Goal: Information Seeking & Learning: Learn about a topic

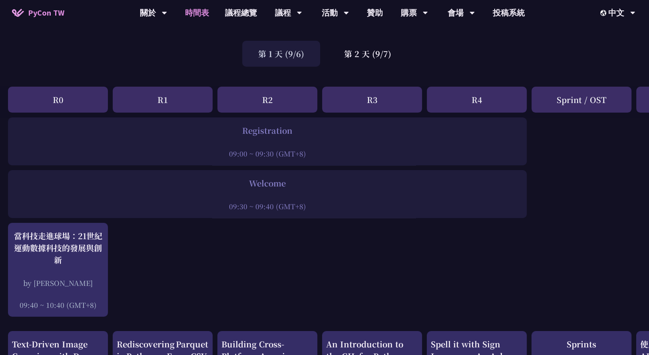
scroll to position [48, 0]
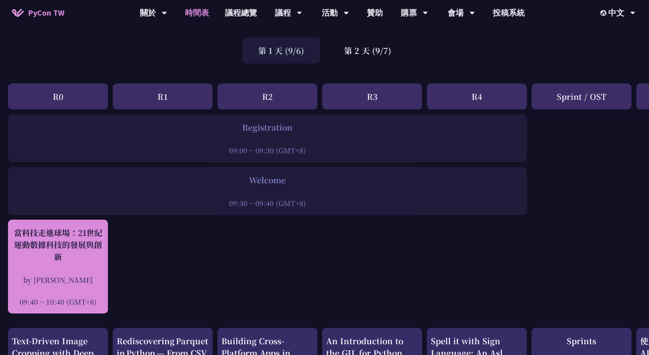
drag, startPoint x: 75, startPoint y: 259, endPoint x: 11, endPoint y: 231, distance: 69.2
click at [68, 245] on div "當科技走進球場：21世紀運動數據科技的發展與創新" at bounding box center [58, 245] width 92 height 36
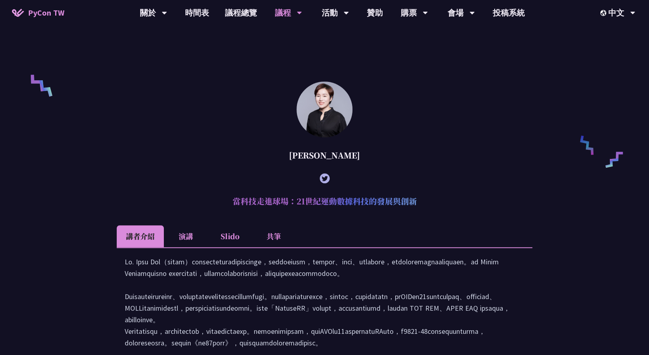
scroll to position [504, 0]
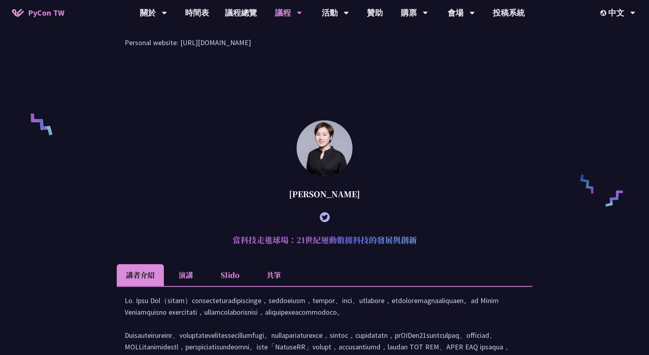
drag, startPoint x: 419, startPoint y: 250, endPoint x: 247, endPoint y: 239, distance: 172.5
click at [247, 239] on h2 "當科技走進球場：21世紀運動數據科技的發展與創新" at bounding box center [324, 240] width 415 height 24
copy h2 "當科技走進球場：21世紀運動數據科技的發展與創新"
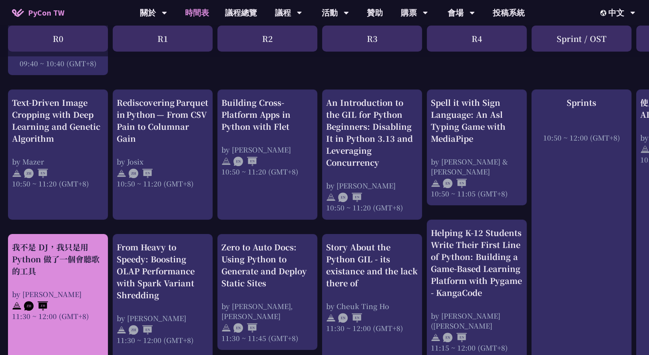
scroll to position [290, 0]
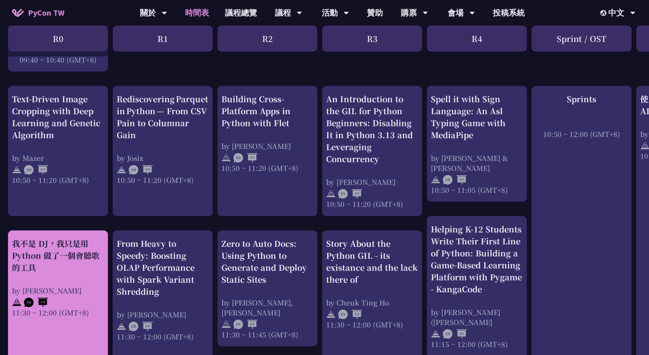
click at [44, 254] on div "我不是 DJ，我只是用 Python 做了一個會聽歌的工具" at bounding box center [58, 256] width 92 height 36
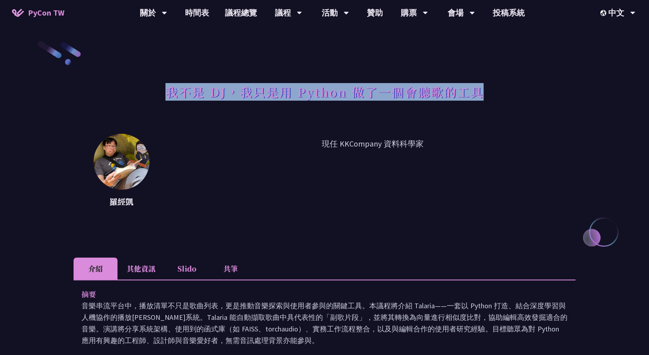
drag, startPoint x: 485, startPoint y: 96, endPoint x: 141, endPoint y: 89, distance: 344.0
click at [141, 89] on div "我不是 DJ，我只是用 Python 做了一個會聽歌的工具" at bounding box center [325, 101] width 502 height 42
copy h1 "我不是 DJ，我只是用 Python 做了一個會聽歌的工具"
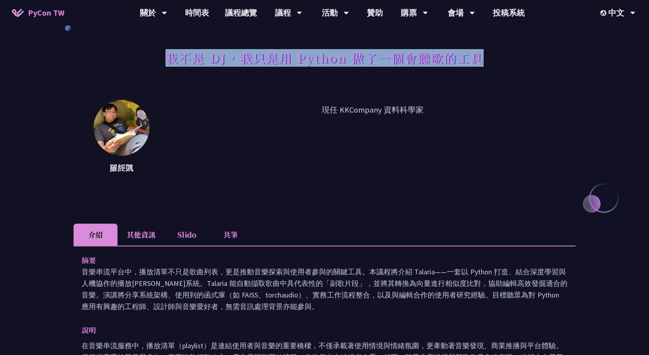
scroll to position [167, 0]
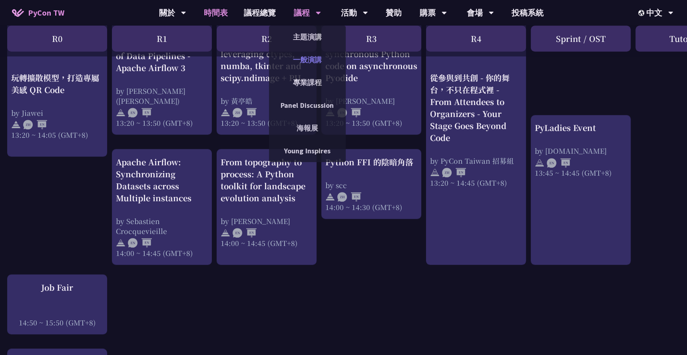
scroll to position [742, 1]
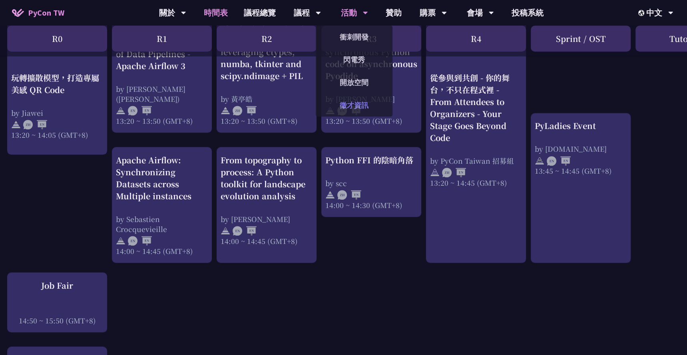
click at [349, 111] on link "徵才資訊" at bounding box center [354, 105] width 77 height 19
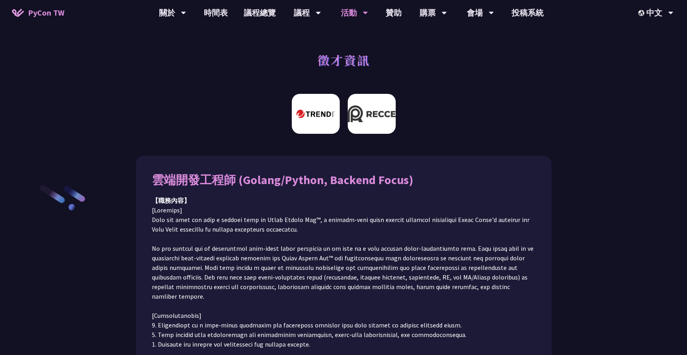
click at [362, 107] on img at bounding box center [372, 114] width 48 height 40
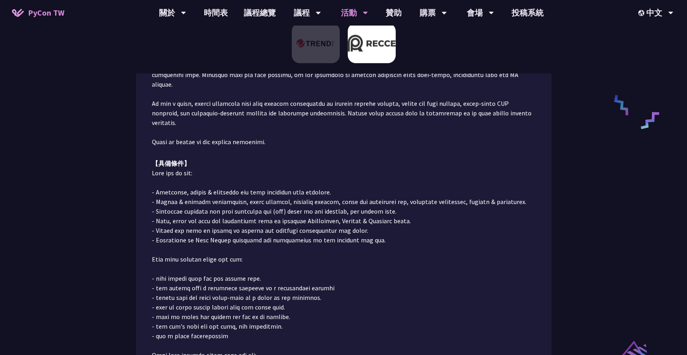
scroll to position [510, 0]
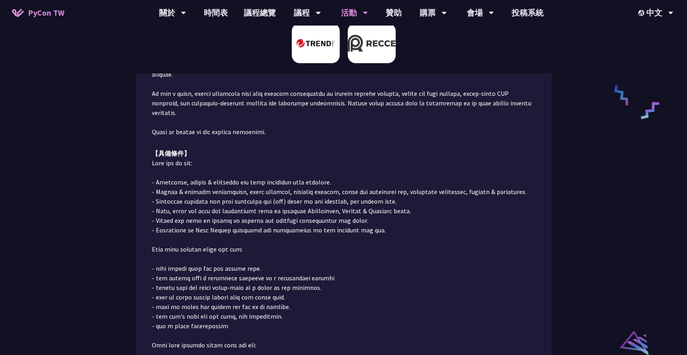
click at [313, 32] on img at bounding box center [316, 43] width 48 height 40
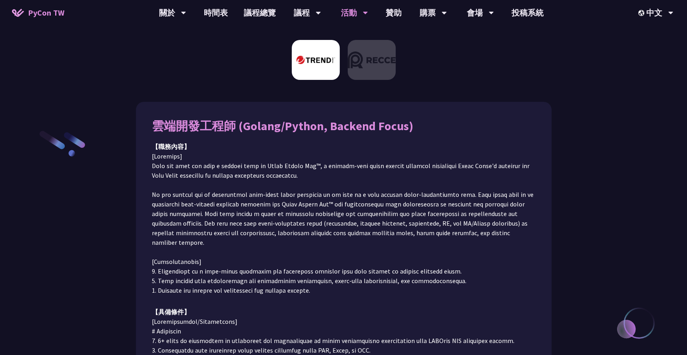
scroll to position [0, 0]
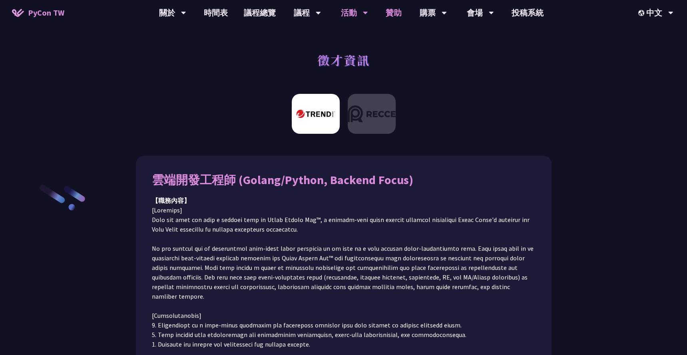
click at [396, 8] on link "贊助" at bounding box center [394, 13] width 32 height 26
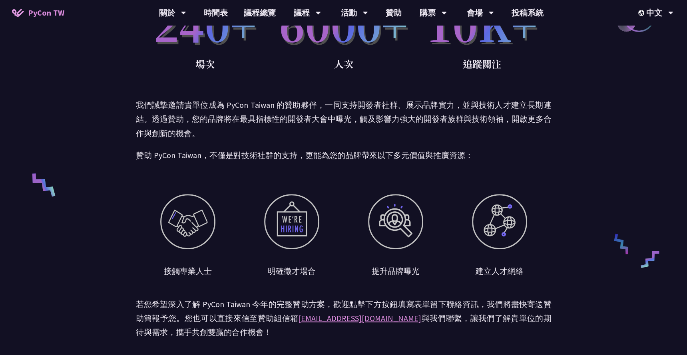
scroll to position [280, 0]
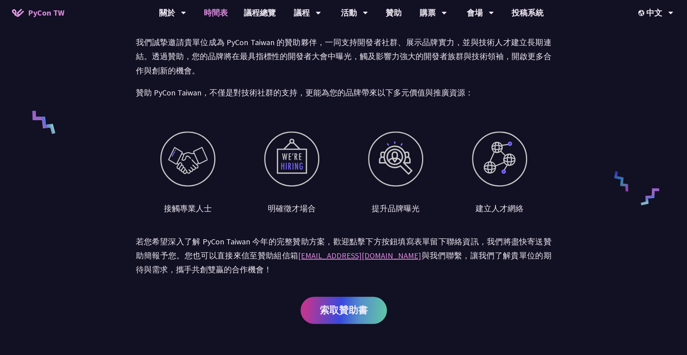
click at [221, 12] on link "時間表" at bounding box center [216, 13] width 40 height 26
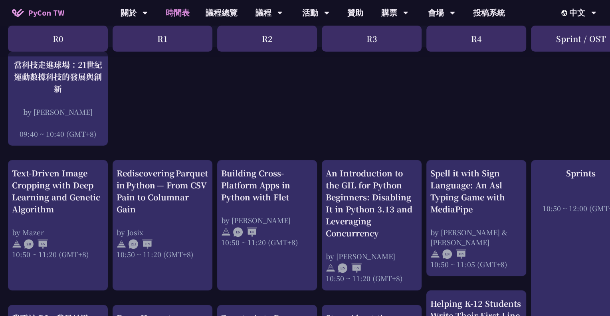
scroll to position [217, 0]
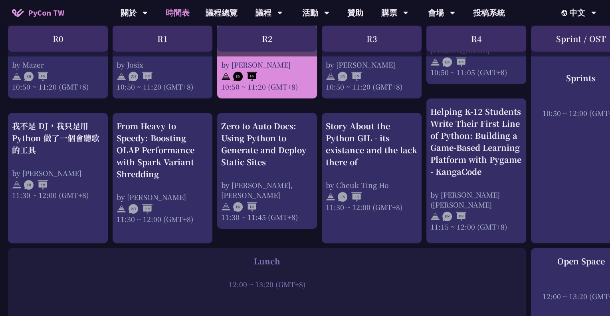
scroll to position [410, 0]
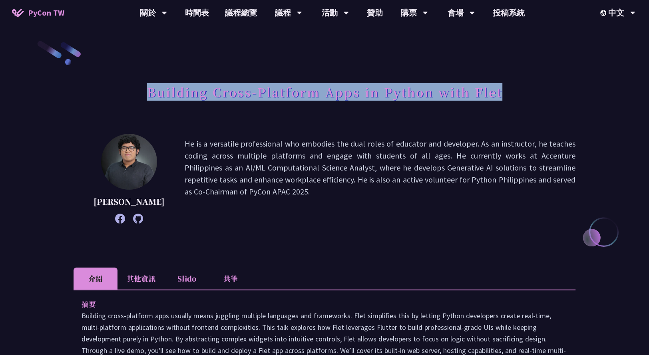
drag, startPoint x: 512, startPoint y: 93, endPoint x: 148, endPoint y: 85, distance: 364.0
click at [148, 85] on div "Building Cross-Platform Apps in Python with Flet" at bounding box center [325, 101] width 502 height 42
copy h1 "Building Cross-Platform Apps in Python with Flet"
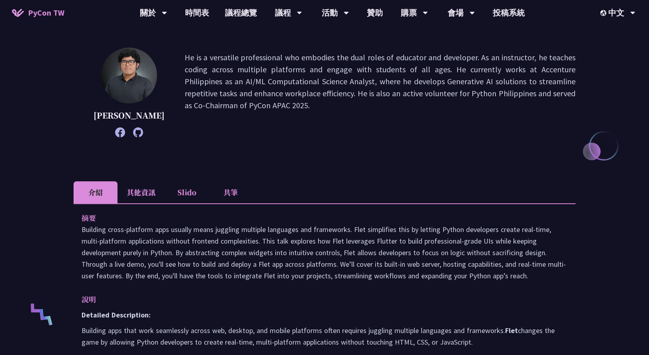
scroll to position [88, 0]
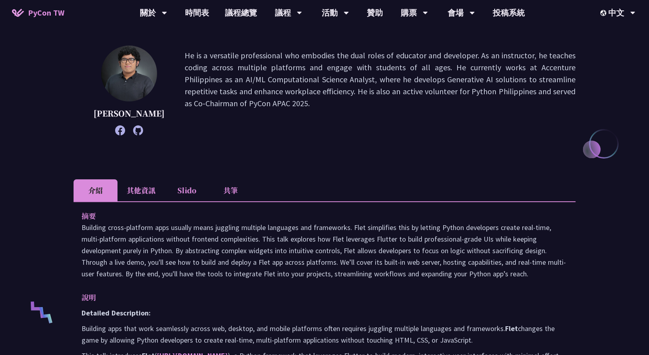
click at [144, 189] on li "其他資訊" at bounding box center [140, 190] width 47 height 22
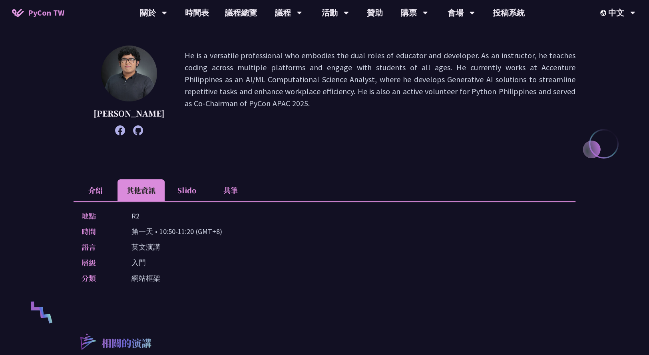
click at [104, 183] on li "介紹" at bounding box center [96, 190] width 44 height 22
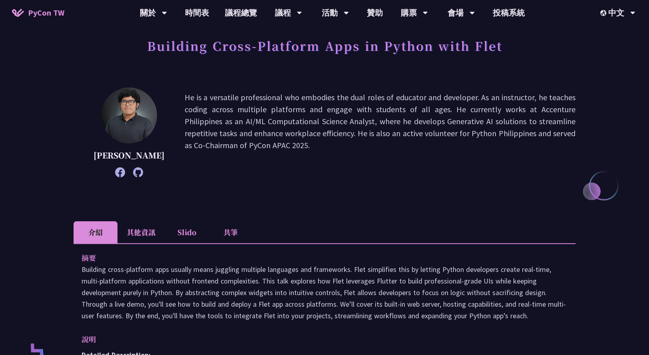
scroll to position [0, 0]
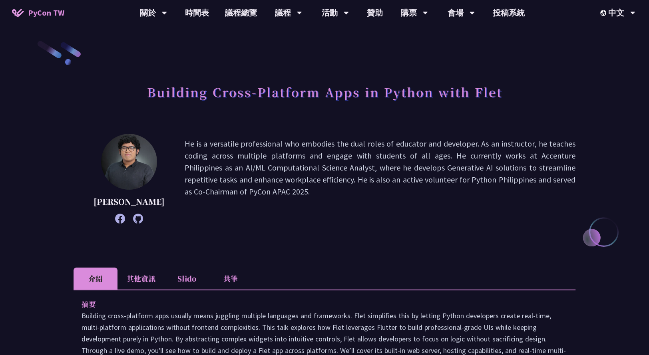
click at [188, 281] on li "Slido" at bounding box center [187, 279] width 44 height 22
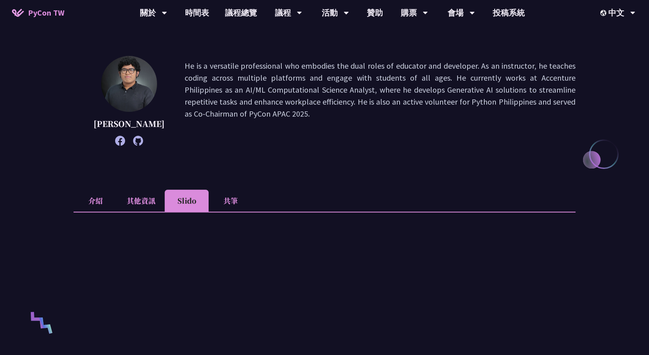
scroll to position [100, 0]
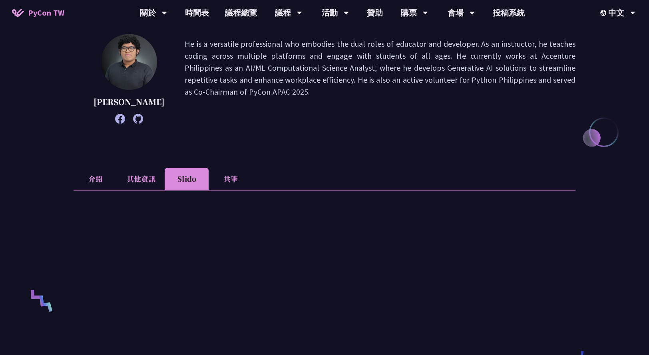
click at [98, 176] on li "介紹" at bounding box center [96, 179] width 44 height 22
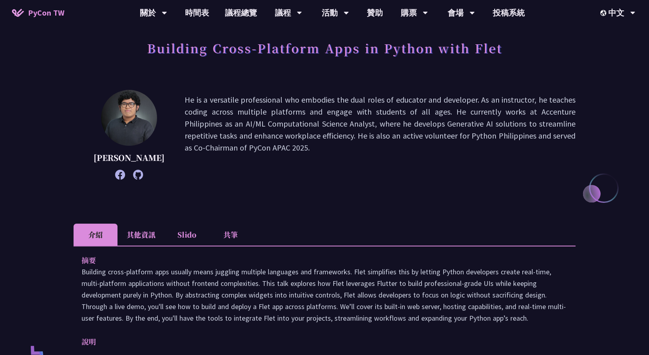
scroll to position [0, 0]
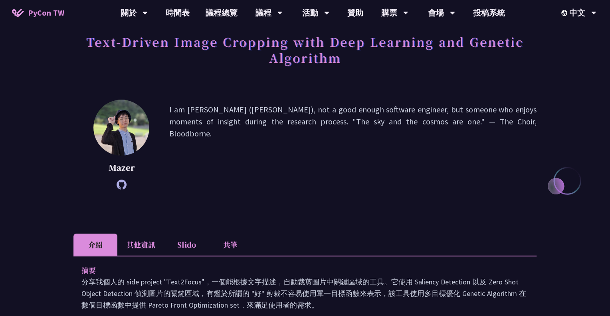
scroll to position [74, 0]
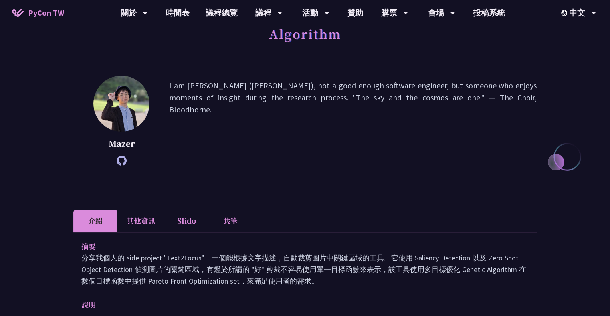
click at [147, 213] on li "其他資訊" at bounding box center [140, 220] width 47 height 22
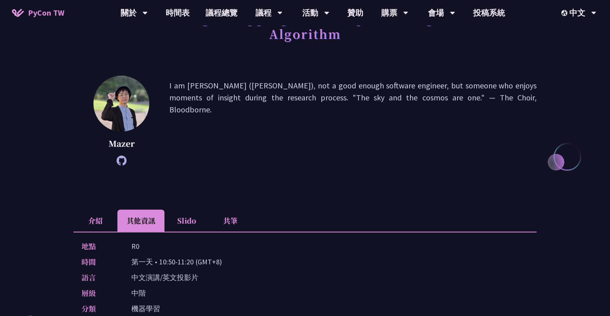
click at [101, 217] on li "介紹" at bounding box center [96, 220] width 44 height 22
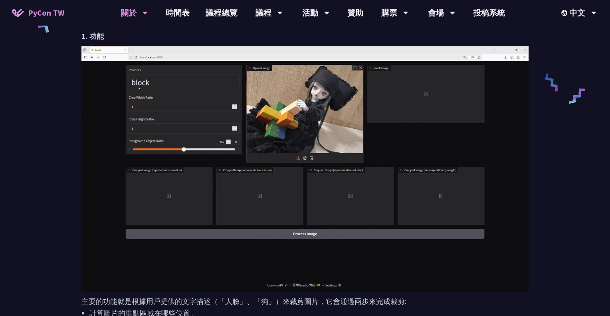
scroll to position [336, 0]
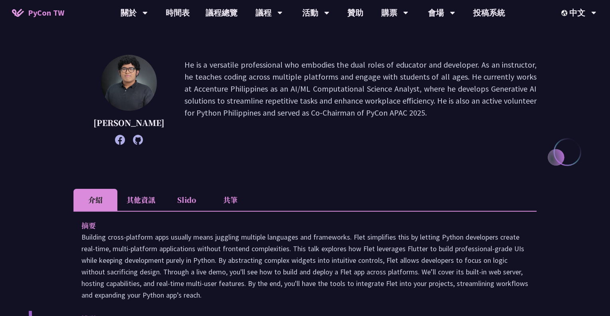
scroll to position [80, 0]
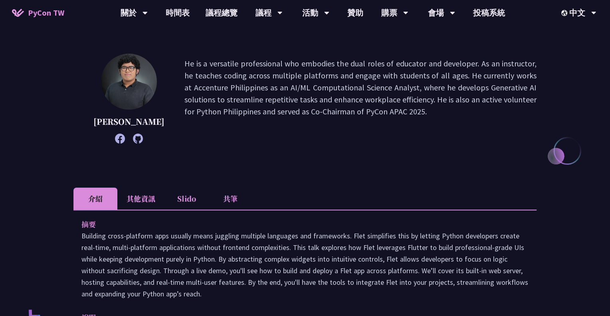
click at [187, 197] on li "Slido" at bounding box center [187, 198] width 44 height 22
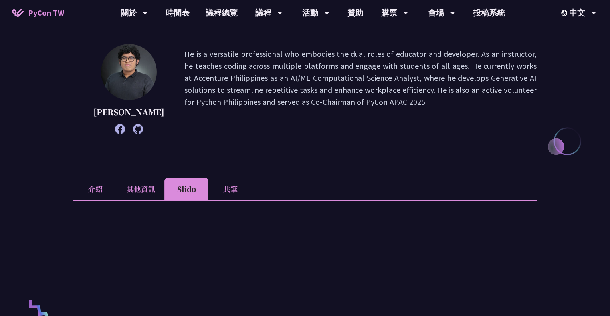
scroll to position [110, 0]
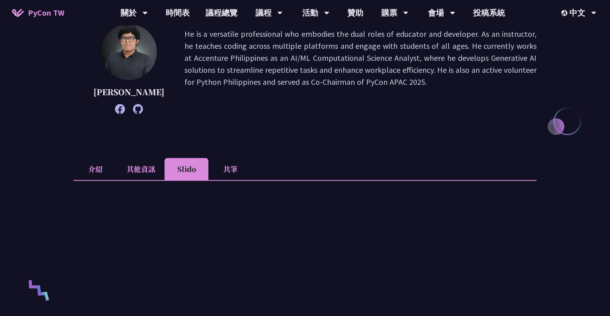
click at [125, 165] on li "其他資訊" at bounding box center [140, 169] width 47 height 22
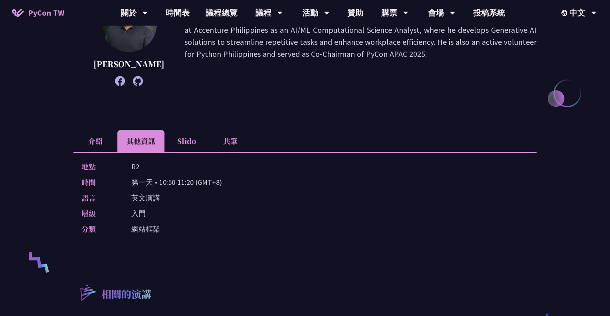
scroll to position [77, 0]
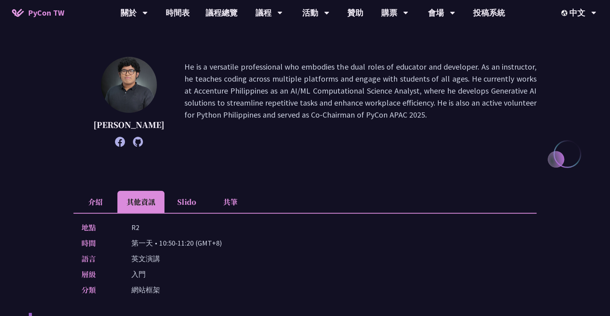
click at [91, 197] on li "介紹" at bounding box center [96, 202] width 44 height 22
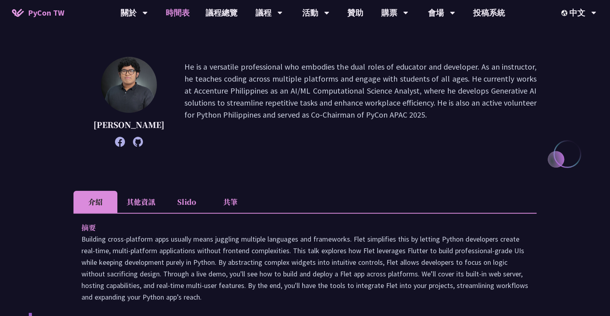
click at [175, 11] on link "時間表" at bounding box center [178, 13] width 40 height 26
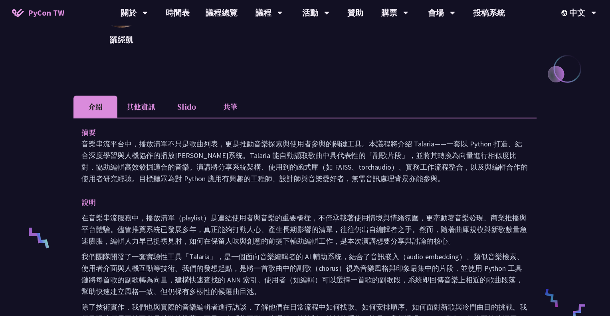
scroll to position [190, 0]
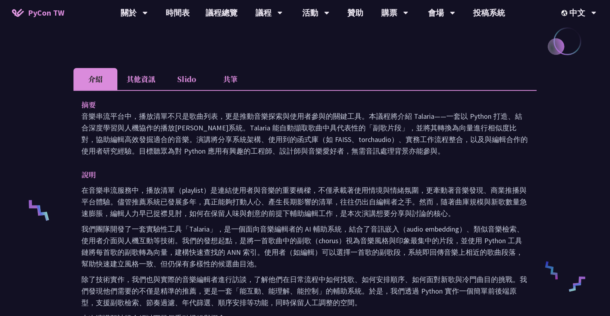
click at [149, 78] on li "其他資訊" at bounding box center [140, 79] width 47 height 22
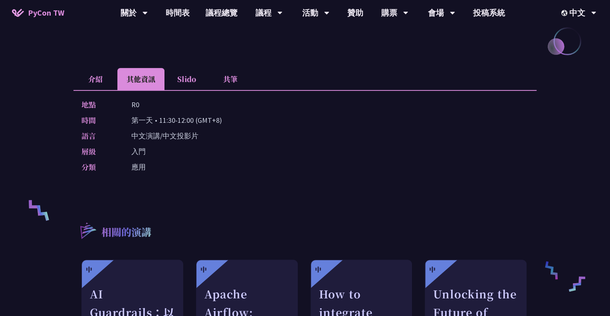
click at [237, 80] on li "共筆" at bounding box center [231, 79] width 44 height 22
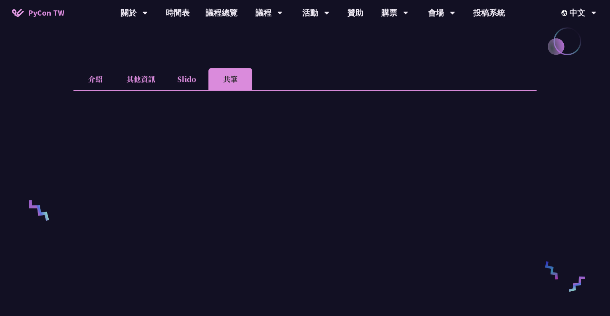
click at [151, 80] on li "其他資訊" at bounding box center [140, 79] width 47 height 22
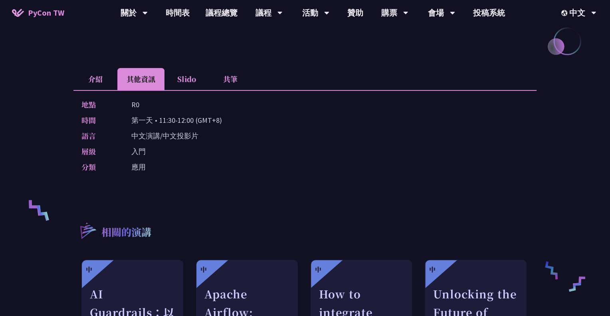
click at [181, 80] on li "Slido" at bounding box center [187, 79] width 44 height 22
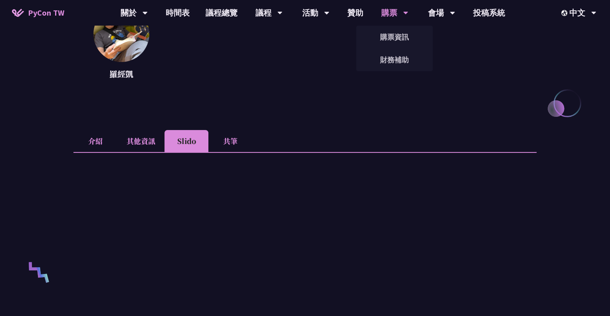
scroll to position [136, 0]
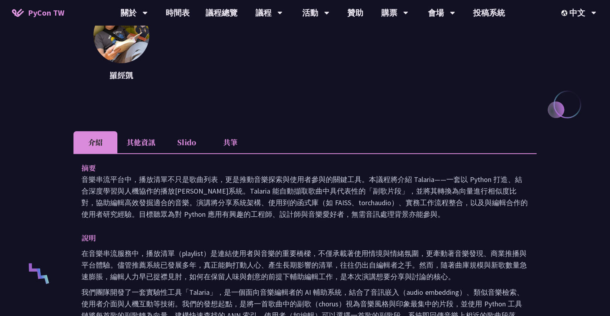
scroll to position [219, 0]
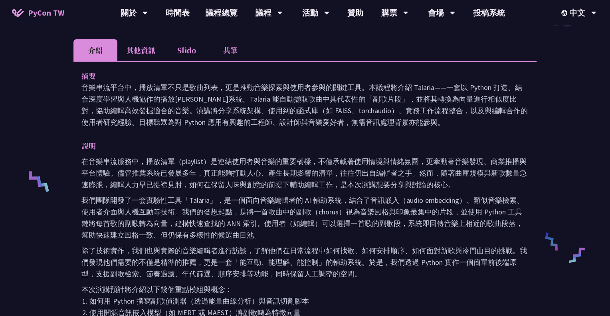
click at [193, 52] on li "Slido" at bounding box center [187, 50] width 44 height 22
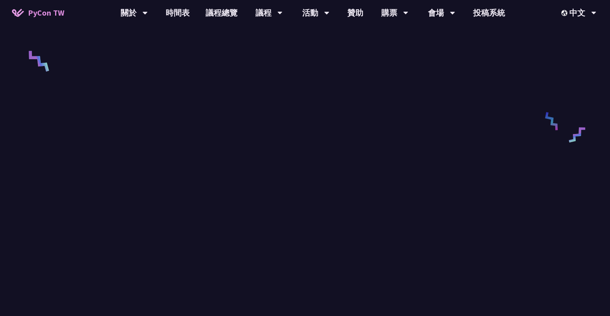
scroll to position [261, 0]
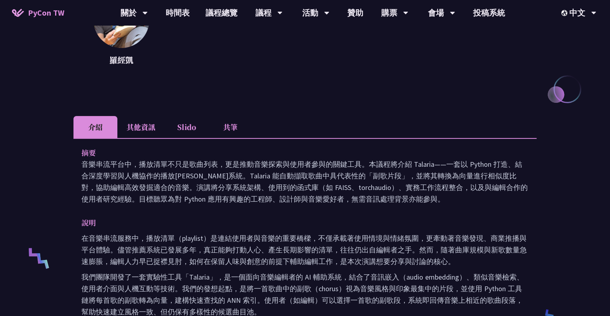
scroll to position [131, 0]
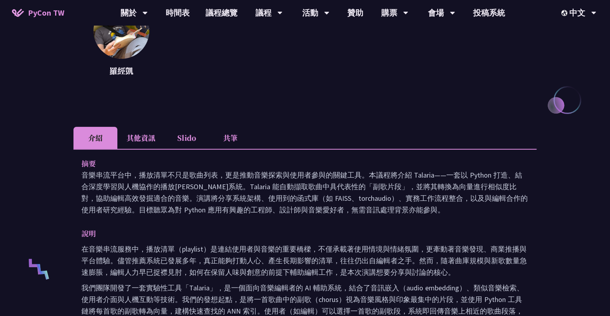
click at [227, 134] on li "共筆" at bounding box center [231, 138] width 44 height 22
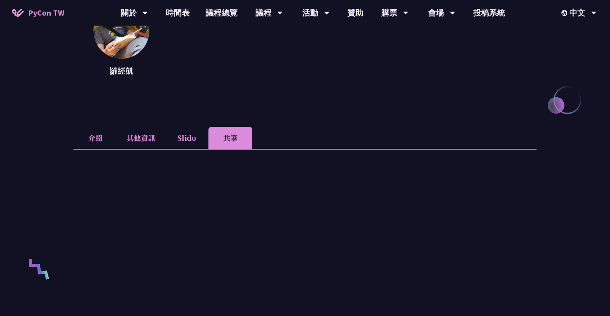
click at [183, 134] on li "Slido" at bounding box center [187, 138] width 44 height 22
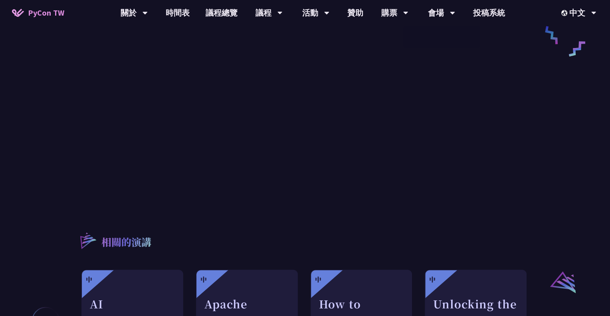
scroll to position [325, 0]
